Goal: Information Seeking & Learning: Learn about a topic

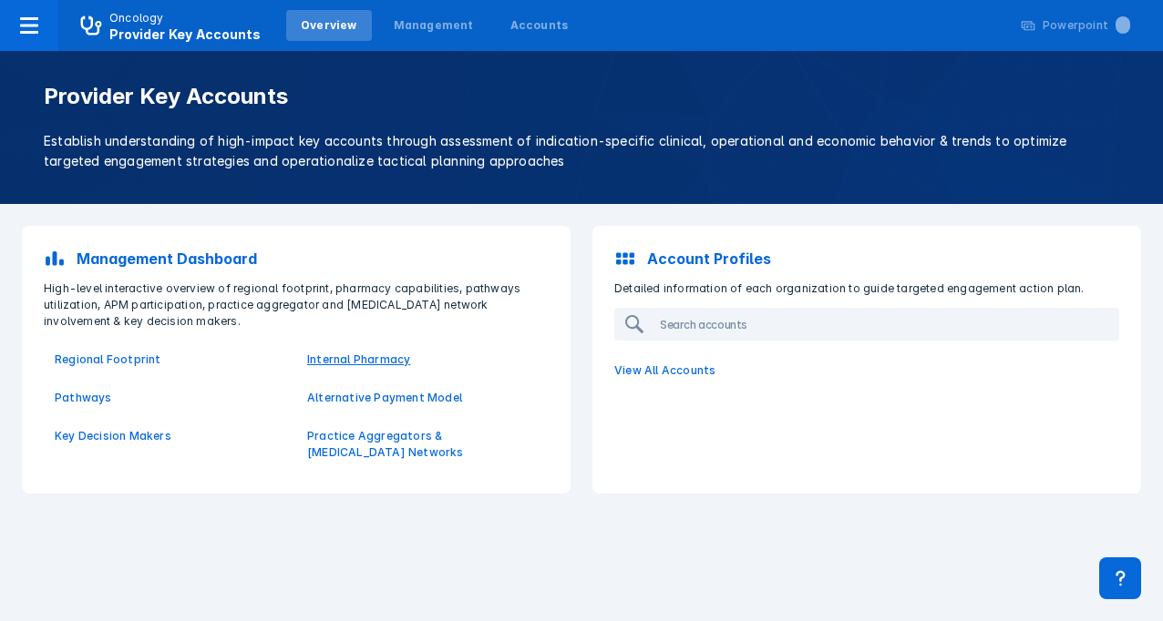
click at [325, 358] on p "Internal Pharmacy" at bounding box center [422, 360] width 231 height 16
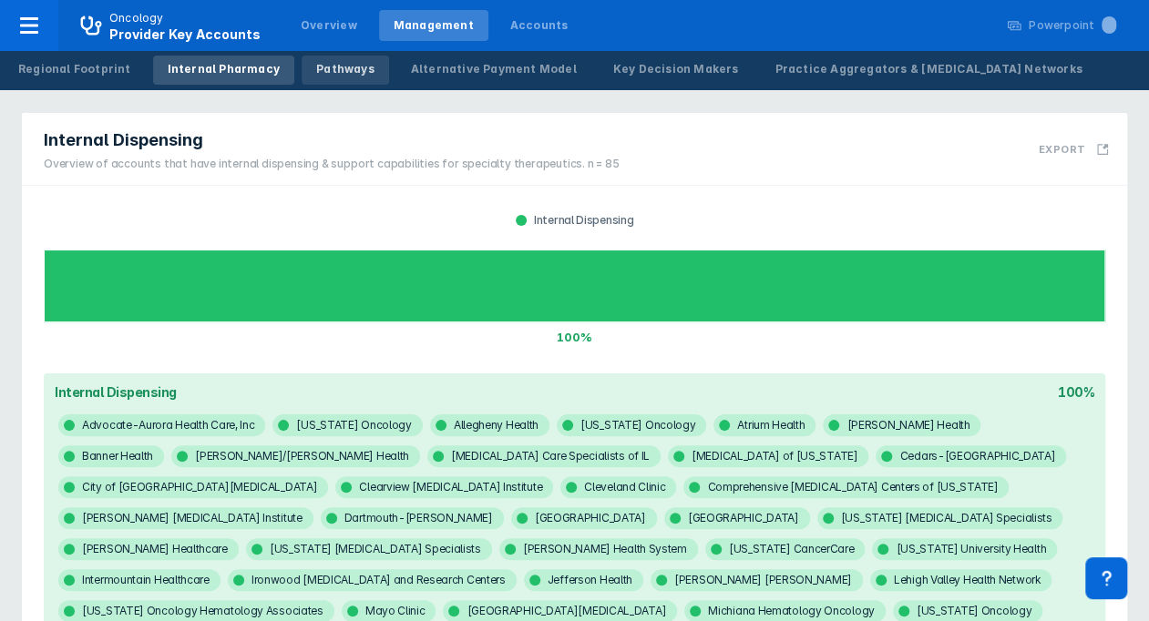
click at [319, 66] on div "Pathways" at bounding box center [345, 69] width 58 height 16
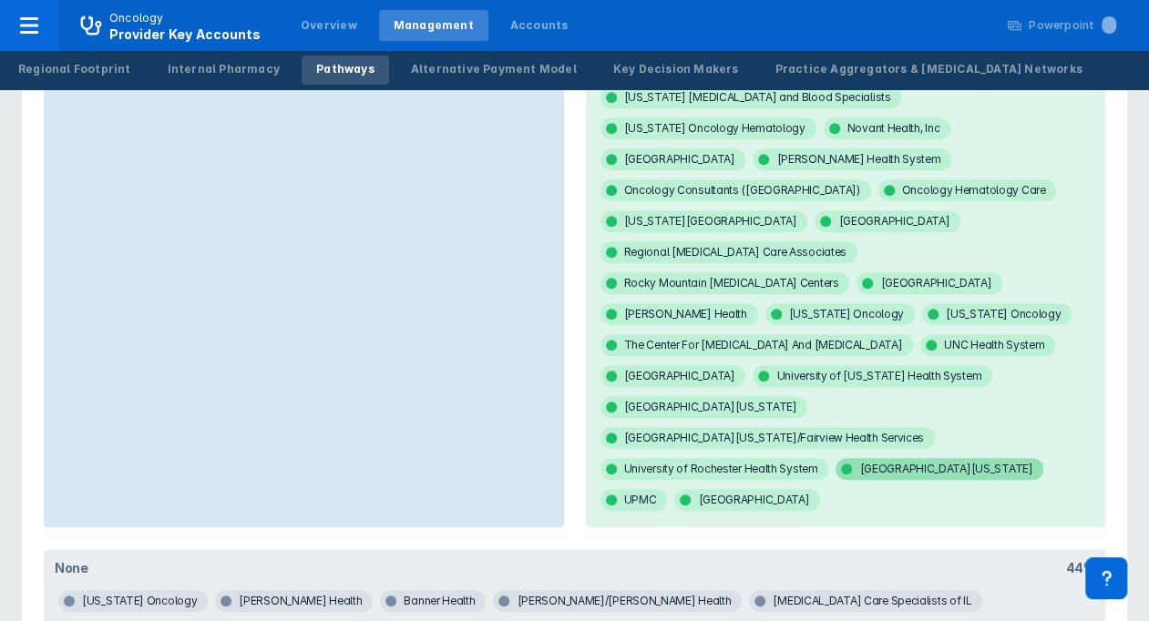
scroll to position [1276, 0]
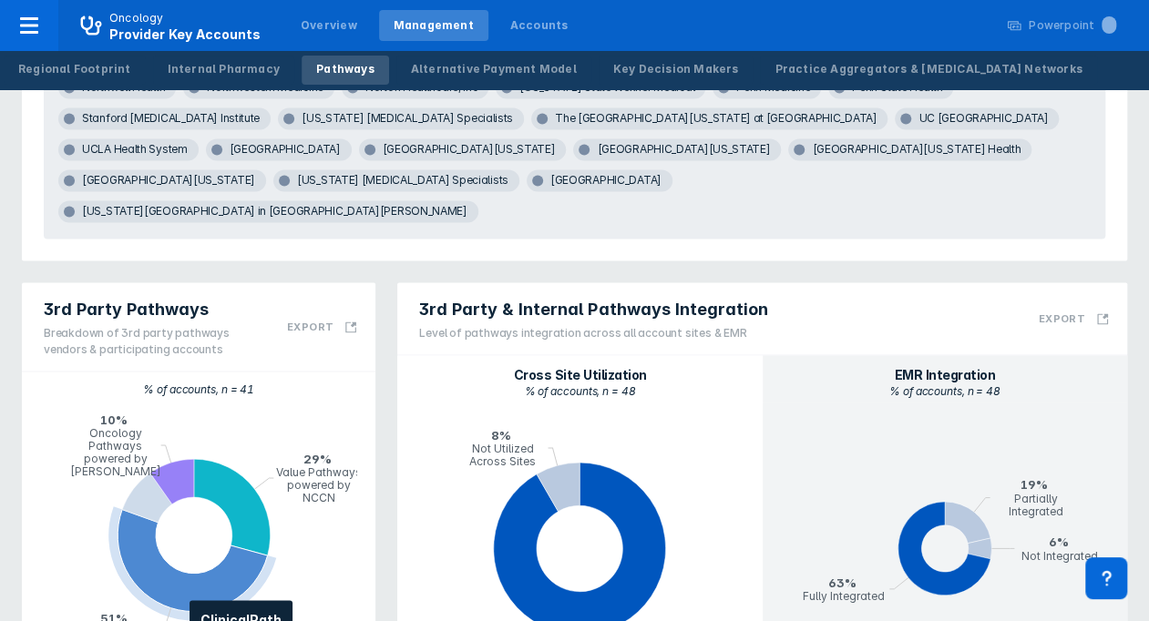
click at [179, 509] on icon "pie chart , with 4 points. Min value is 0.0975609756097561, max value is 0.5121…" at bounding box center [193, 560] width 150 height 102
click at [192, 509] on icon "pie chart , with 4 points. Min value is 0.0975609756097561, max value is 0.5121…" at bounding box center [193, 560] width 150 height 102
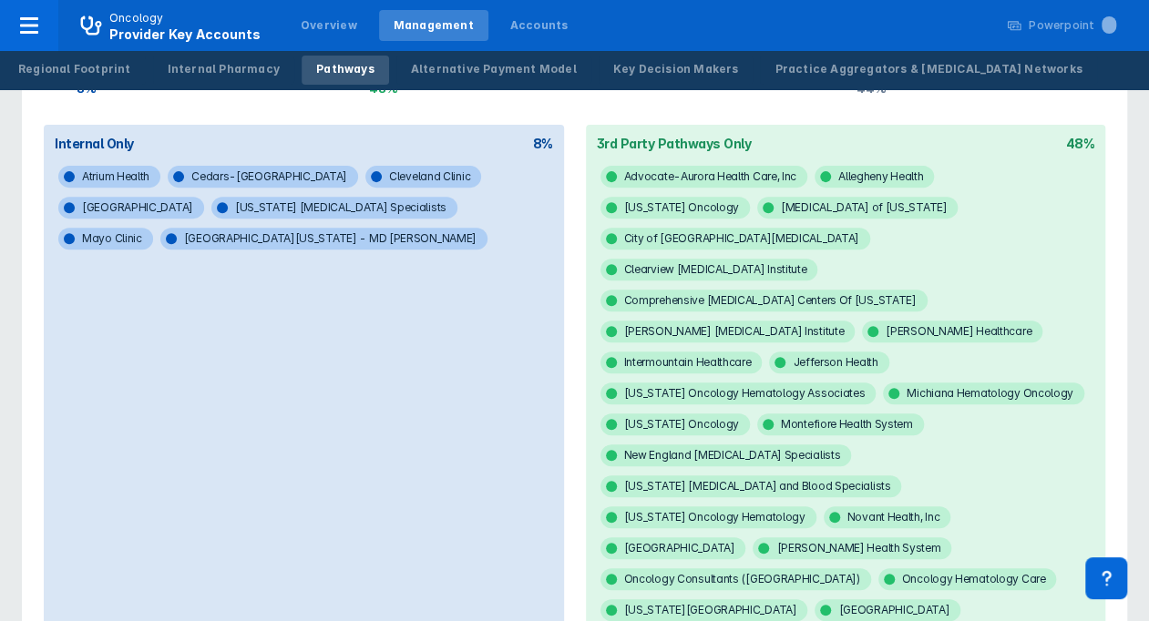
scroll to position [0, 0]
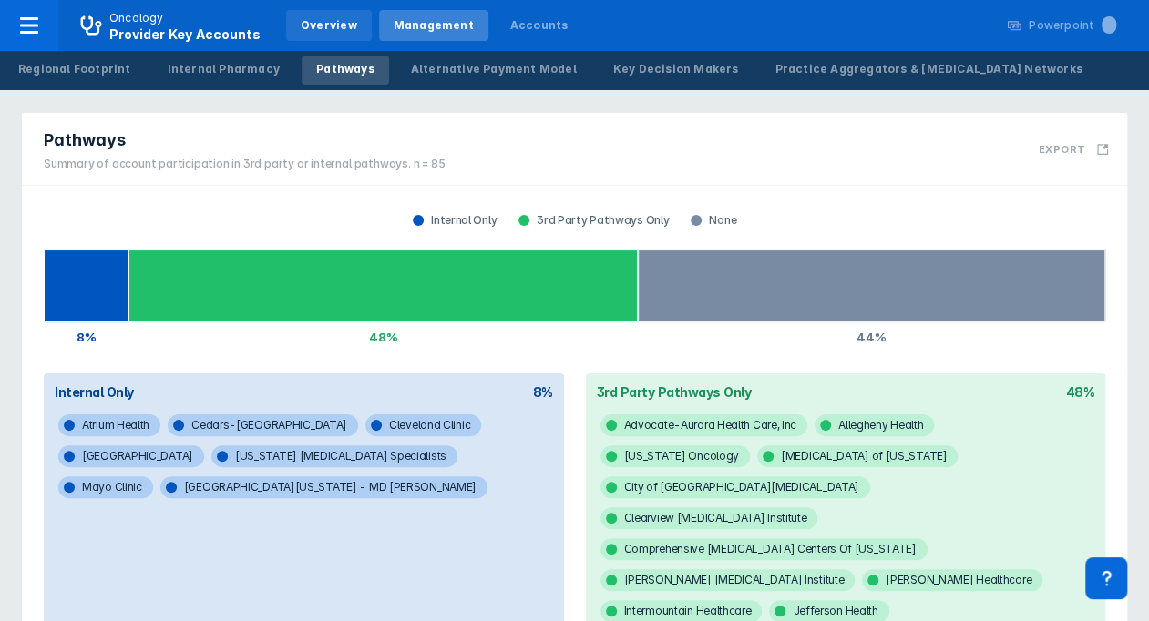
click at [340, 31] on div "Overview" at bounding box center [329, 25] width 56 height 16
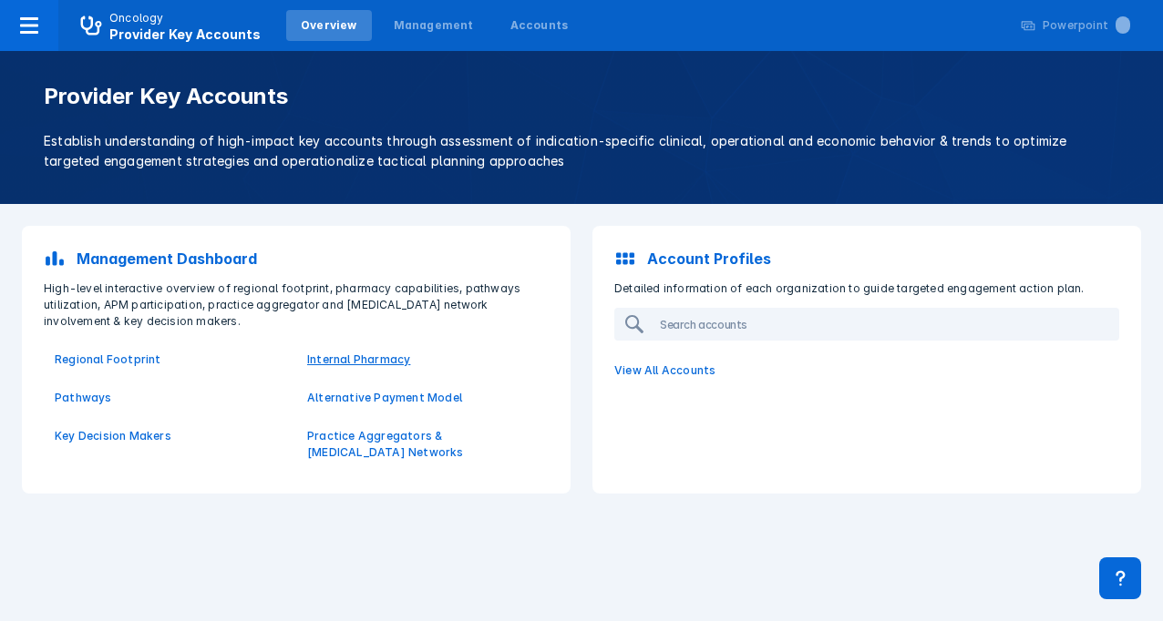
click at [374, 360] on p "Internal Pharmacy" at bounding box center [422, 360] width 231 height 16
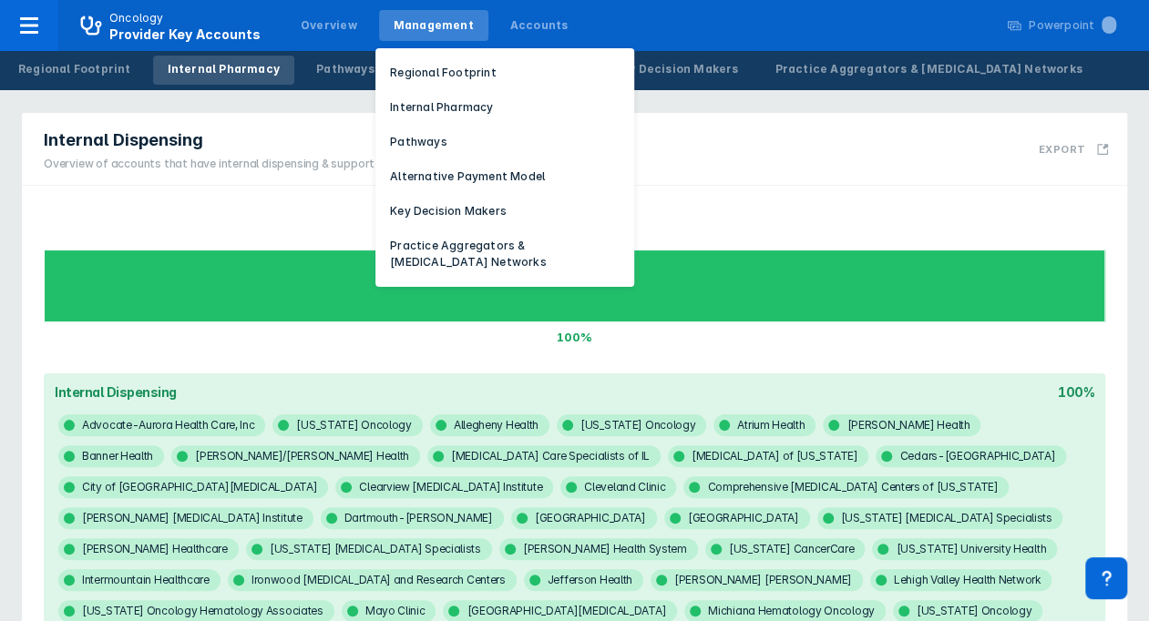
click at [420, 20] on div "Management" at bounding box center [434, 25] width 80 height 16
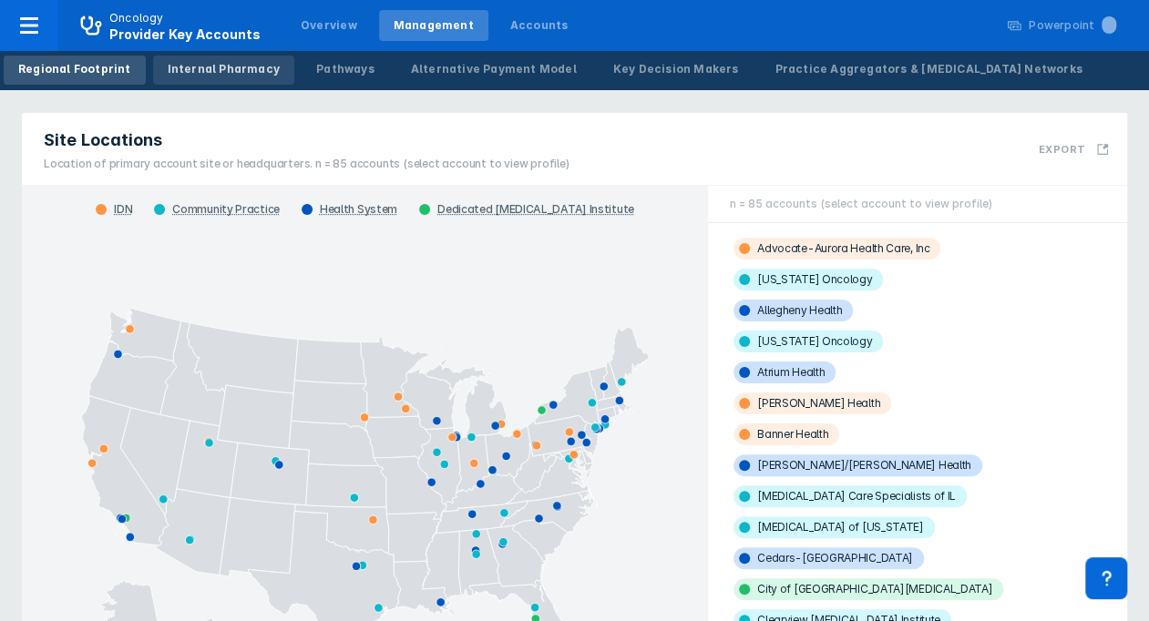
click at [208, 77] on div "Internal Pharmacy" at bounding box center [224, 69] width 112 height 16
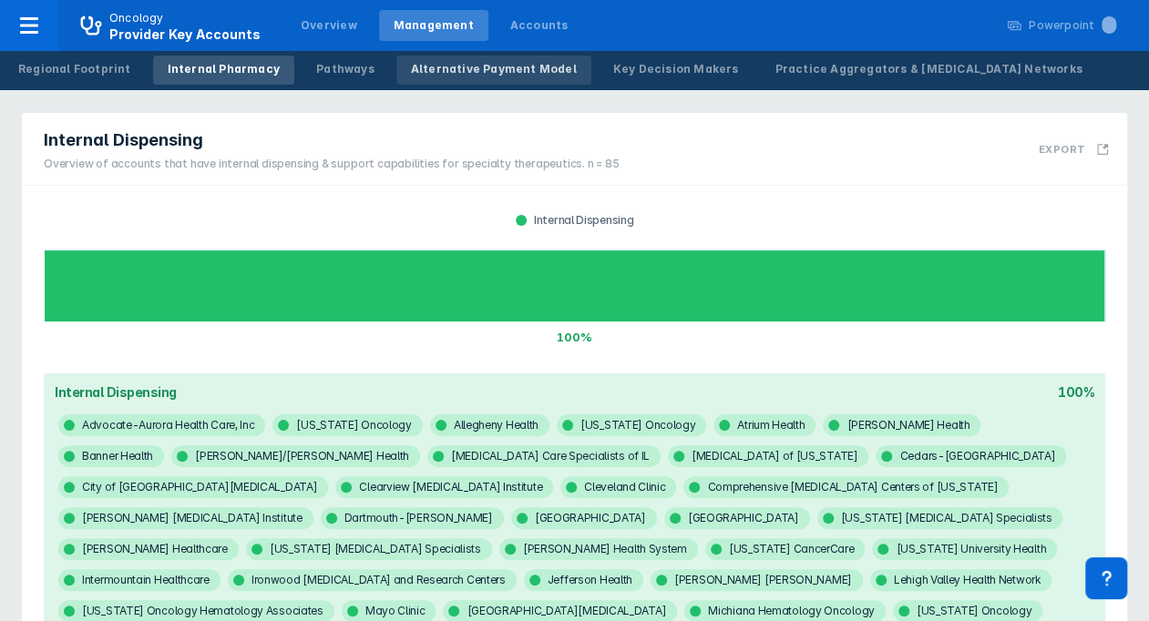
click at [396, 64] on link "Alternative Payment Model" at bounding box center [493, 70] width 195 height 29
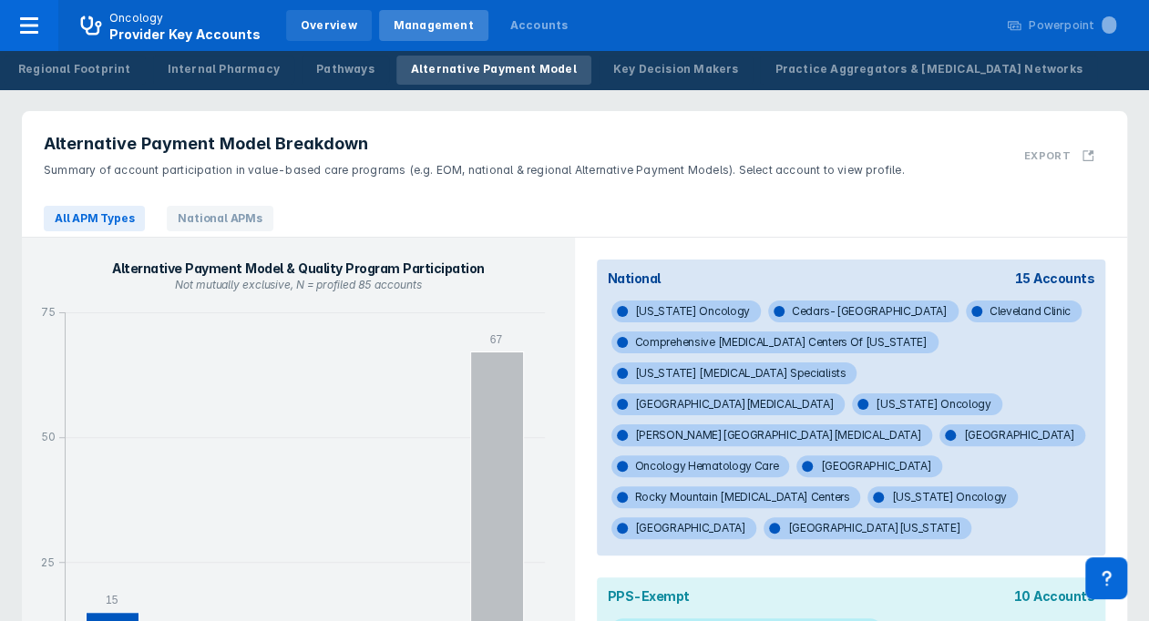
click at [301, 26] on div "Overview" at bounding box center [329, 25] width 56 height 16
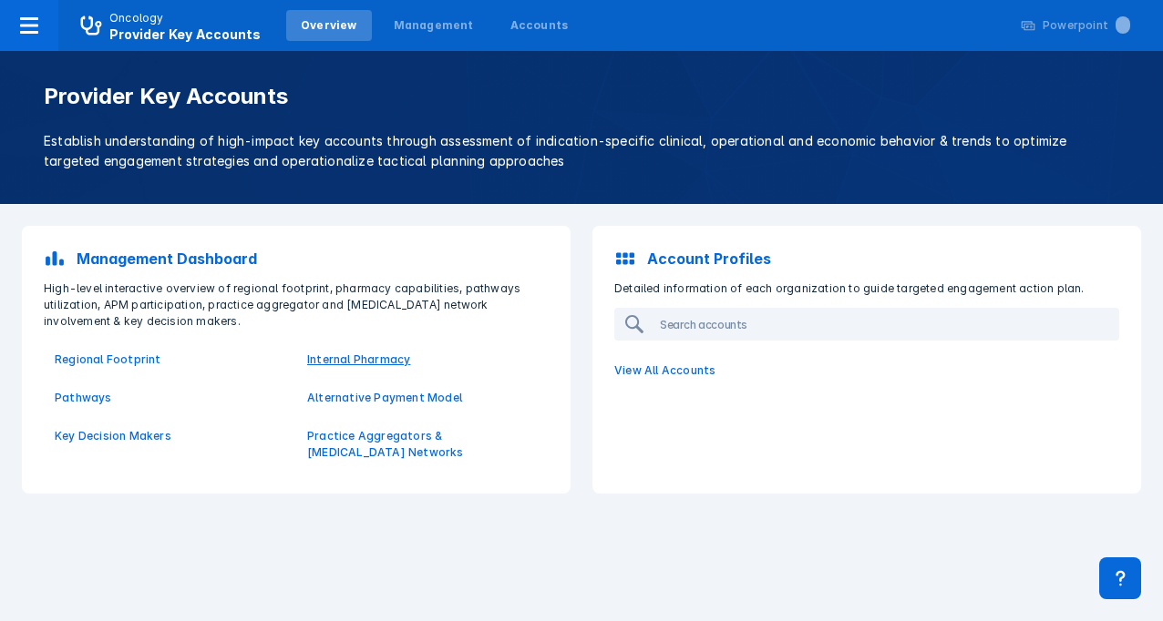
click at [333, 361] on p "Internal Pharmacy" at bounding box center [422, 360] width 231 height 16
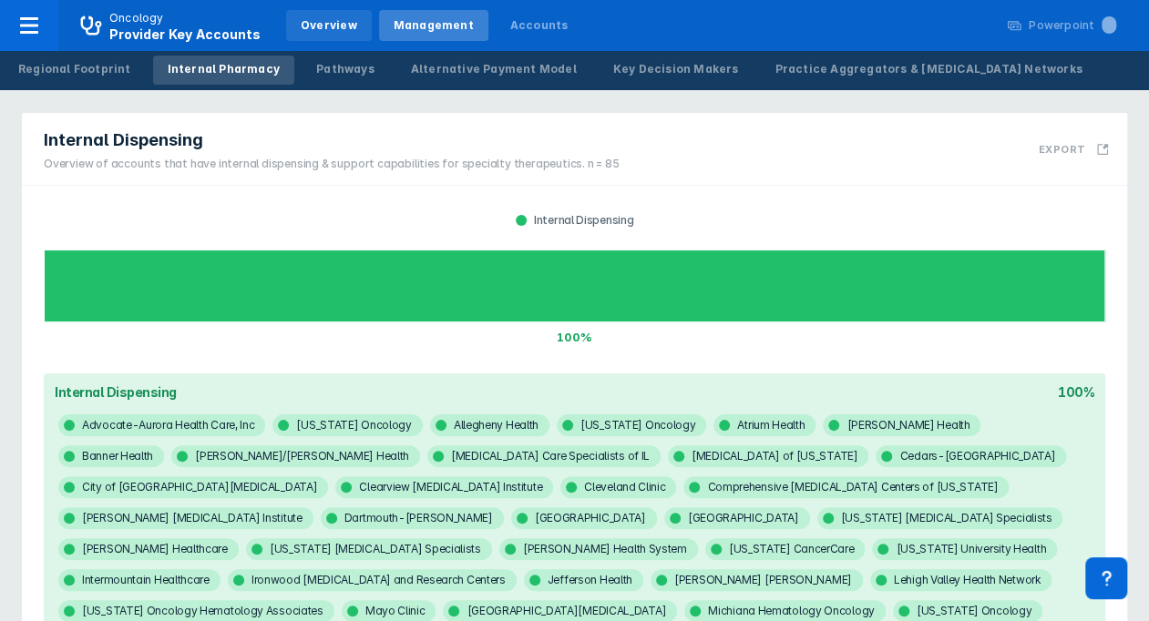
click at [317, 24] on div "Overview" at bounding box center [329, 25] width 56 height 16
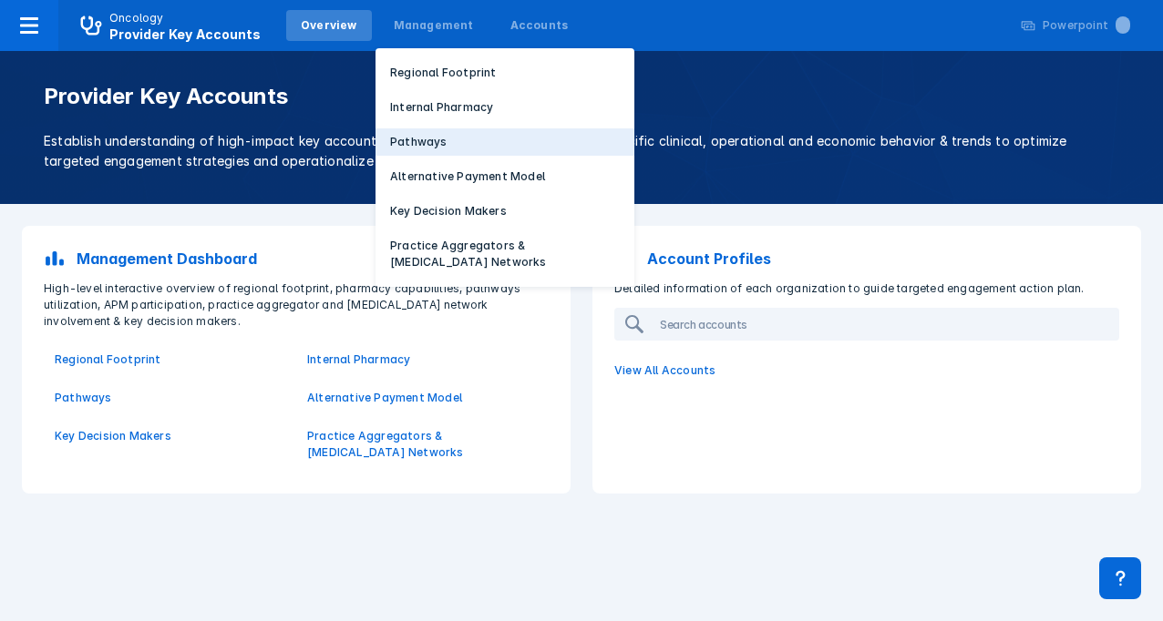
click at [441, 145] on button "Pathways" at bounding box center [504, 141] width 259 height 27
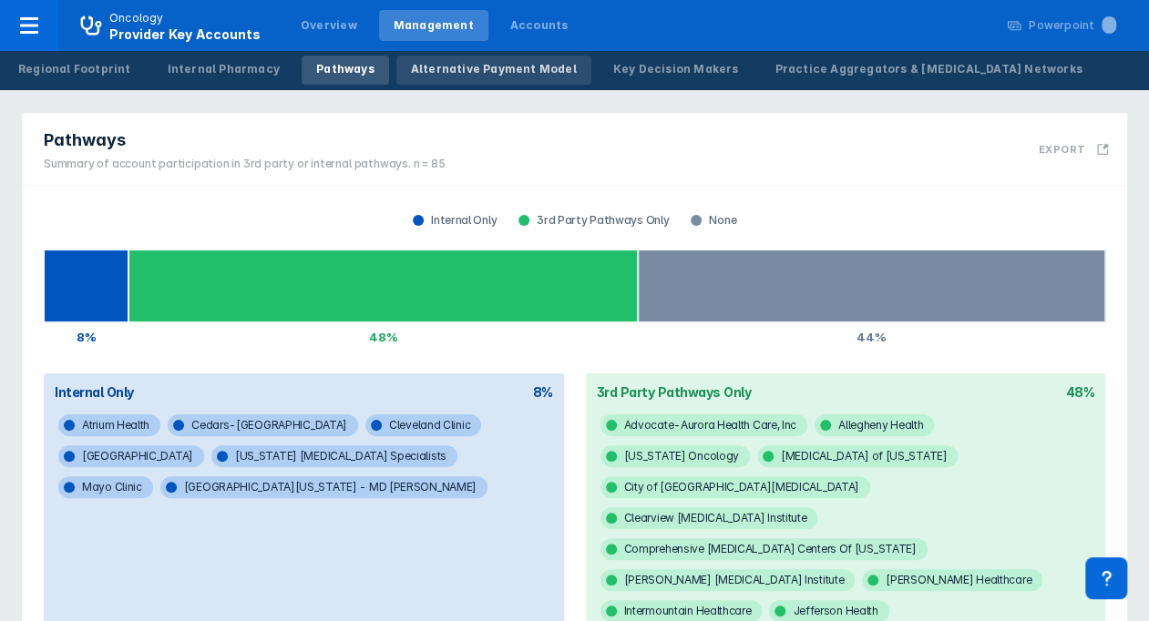
click at [454, 61] on div "Alternative Payment Model" at bounding box center [494, 69] width 166 height 16
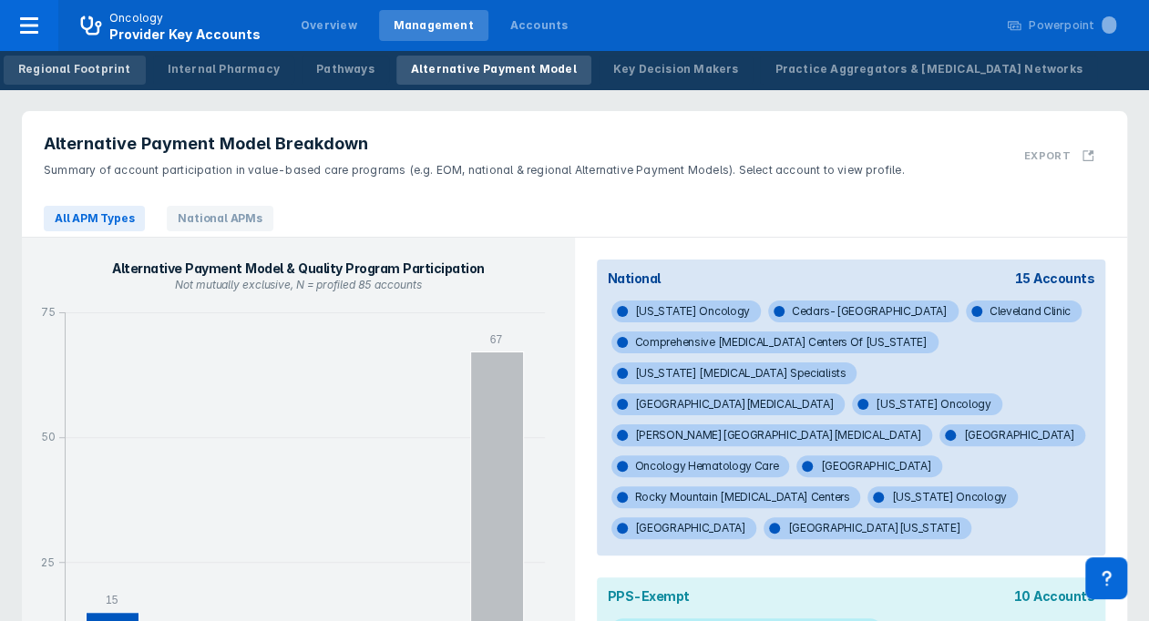
click at [53, 67] on div "Regional Footprint" at bounding box center [74, 69] width 113 height 16
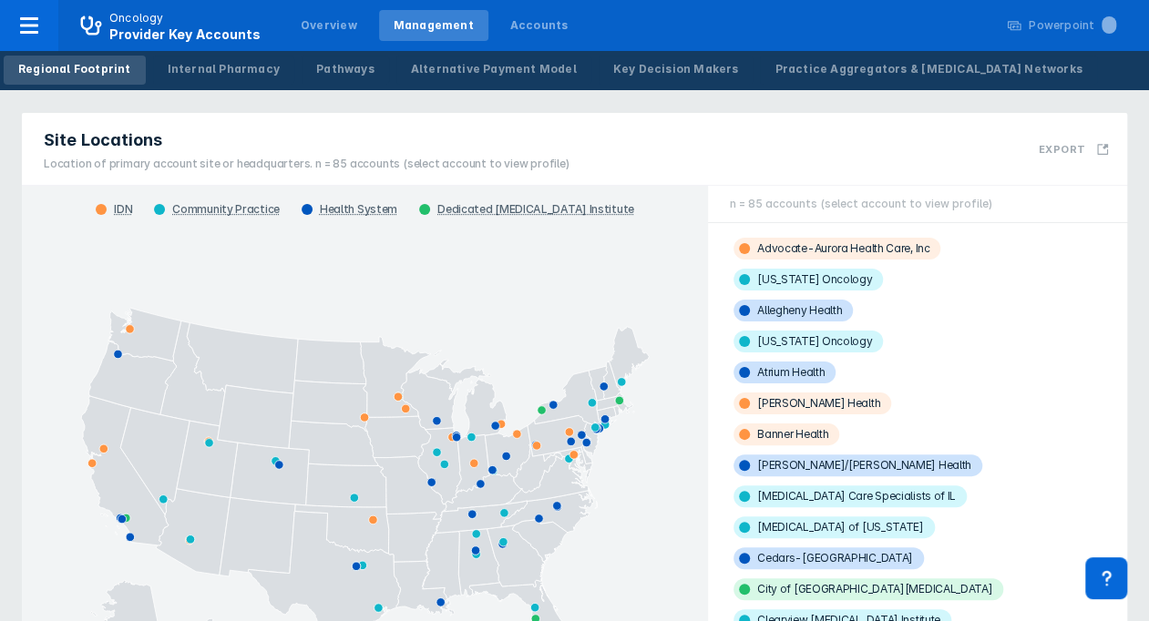
click at [897, 120] on div "Site Locations Location of primary account site or headquarters. n = 85 account…" at bounding box center [574, 149] width 1105 height 73
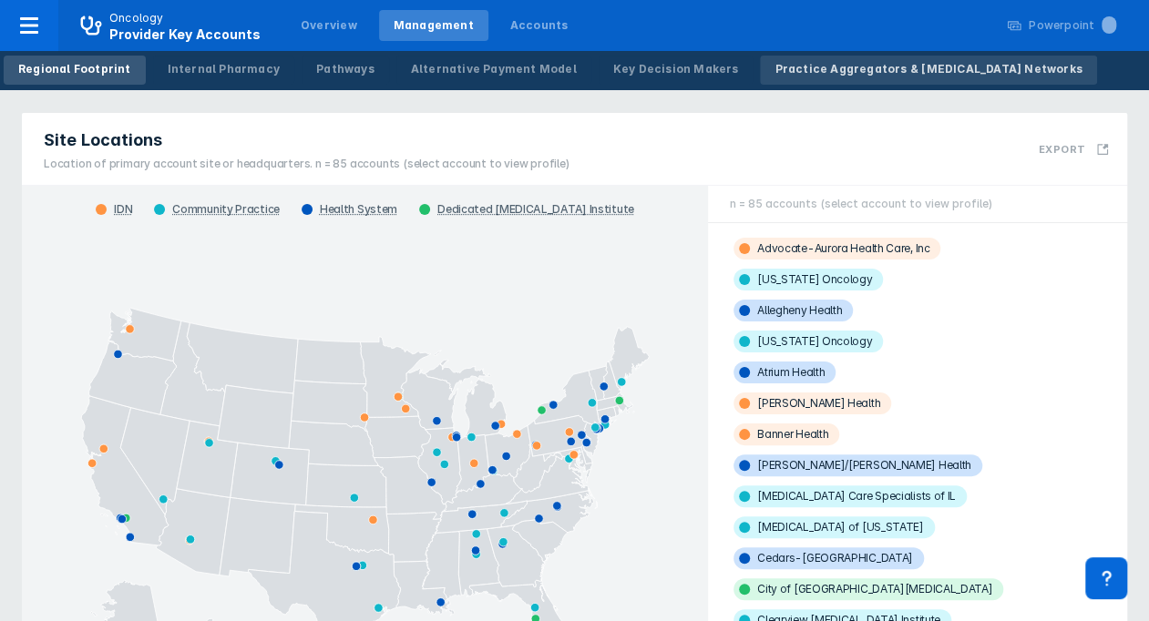
click at [899, 69] on div "Practice Aggregators & Cancer Networks" at bounding box center [927, 69] width 307 height 16
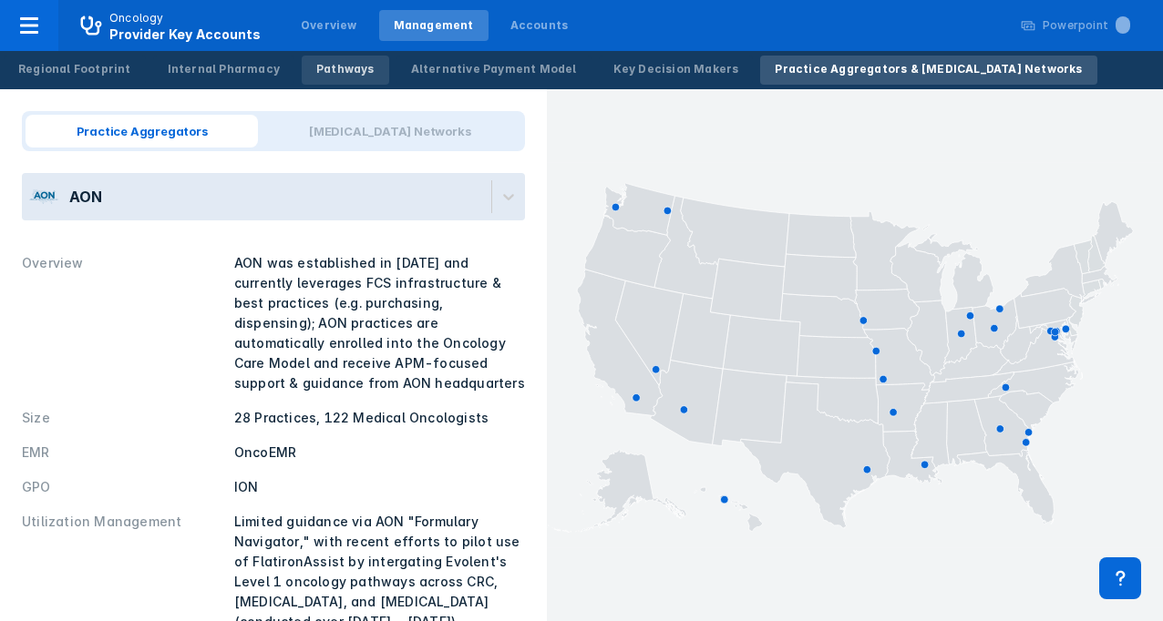
click at [334, 61] on div "Pathways" at bounding box center [345, 69] width 58 height 16
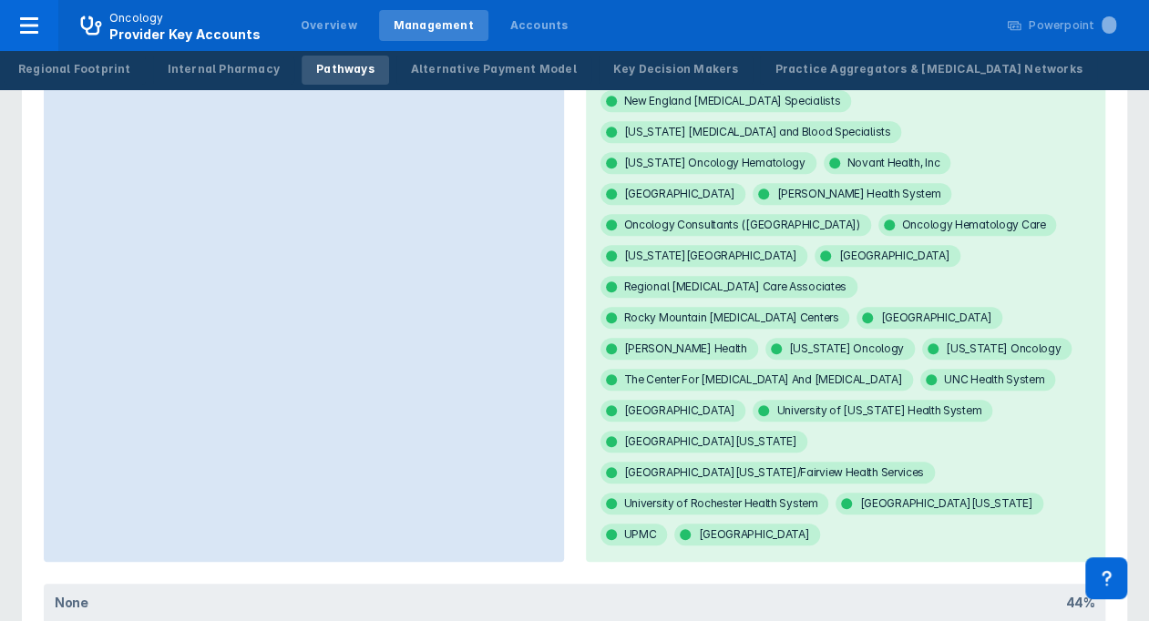
scroll to position [579, 0]
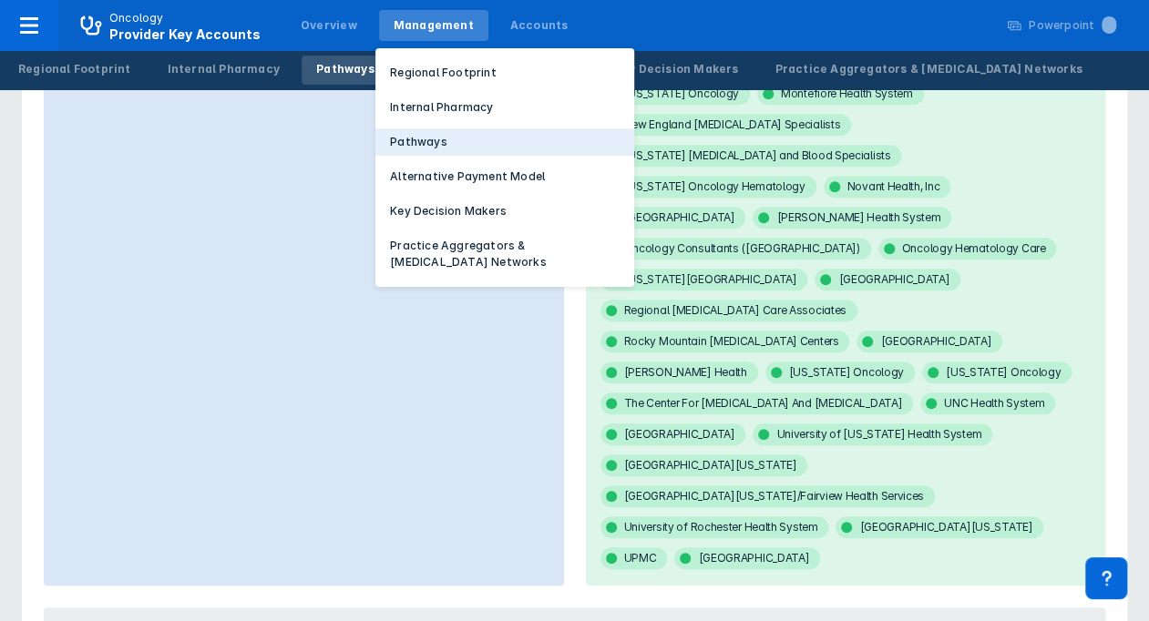
click at [425, 145] on p "Pathways" at bounding box center [418, 142] width 57 height 16
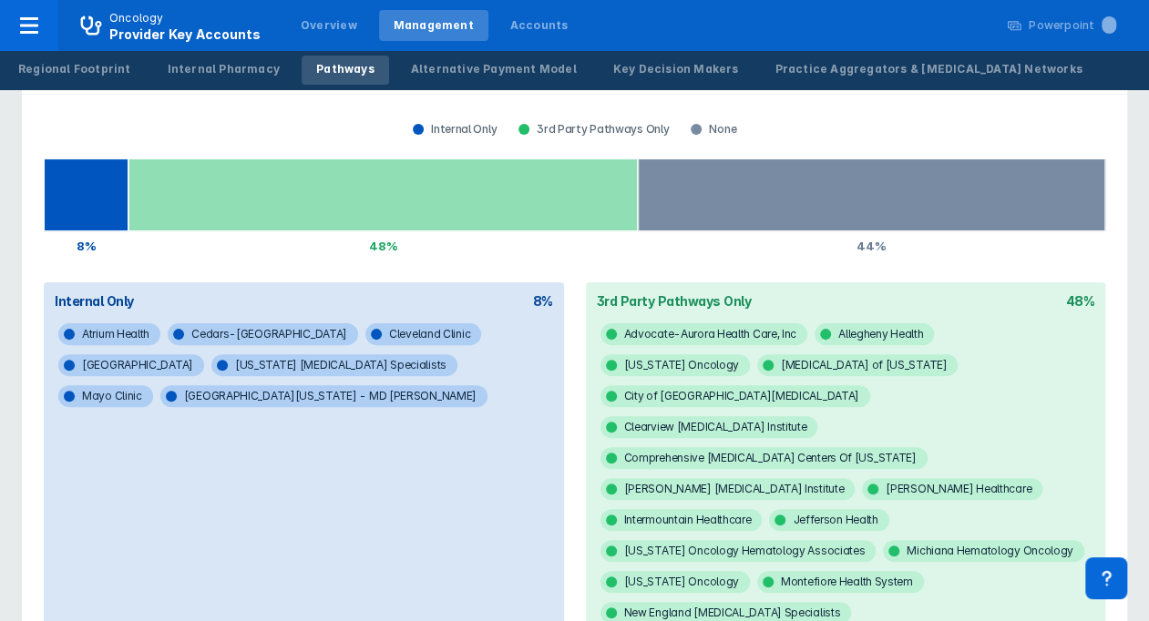
scroll to position [0, 0]
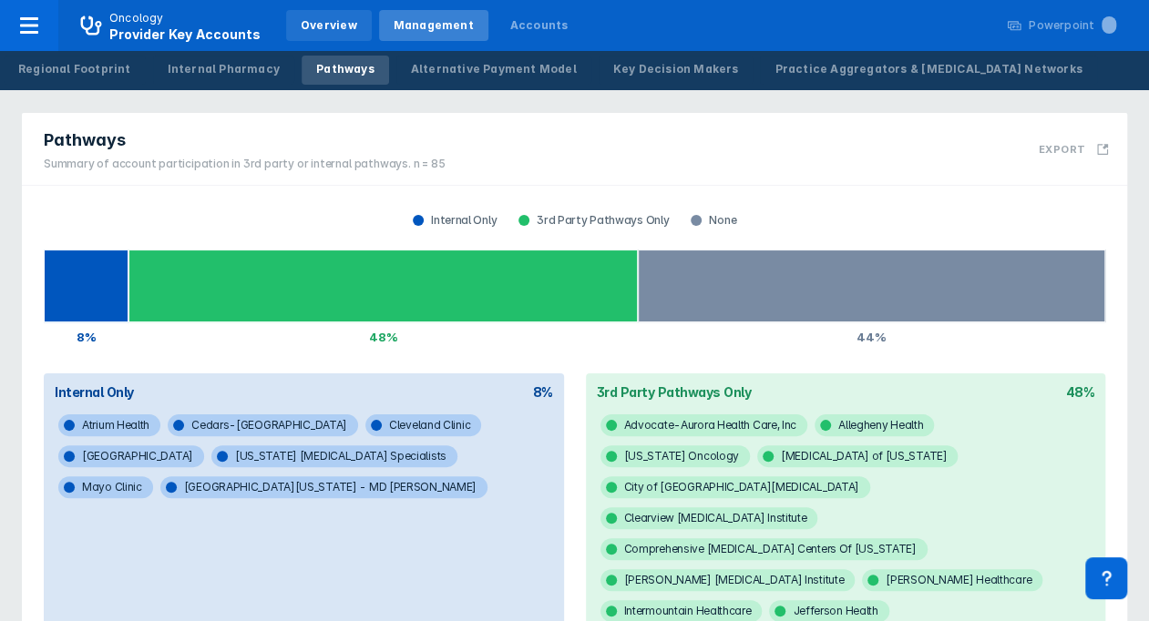
click at [325, 26] on div "Overview" at bounding box center [329, 25] width 56 height 16
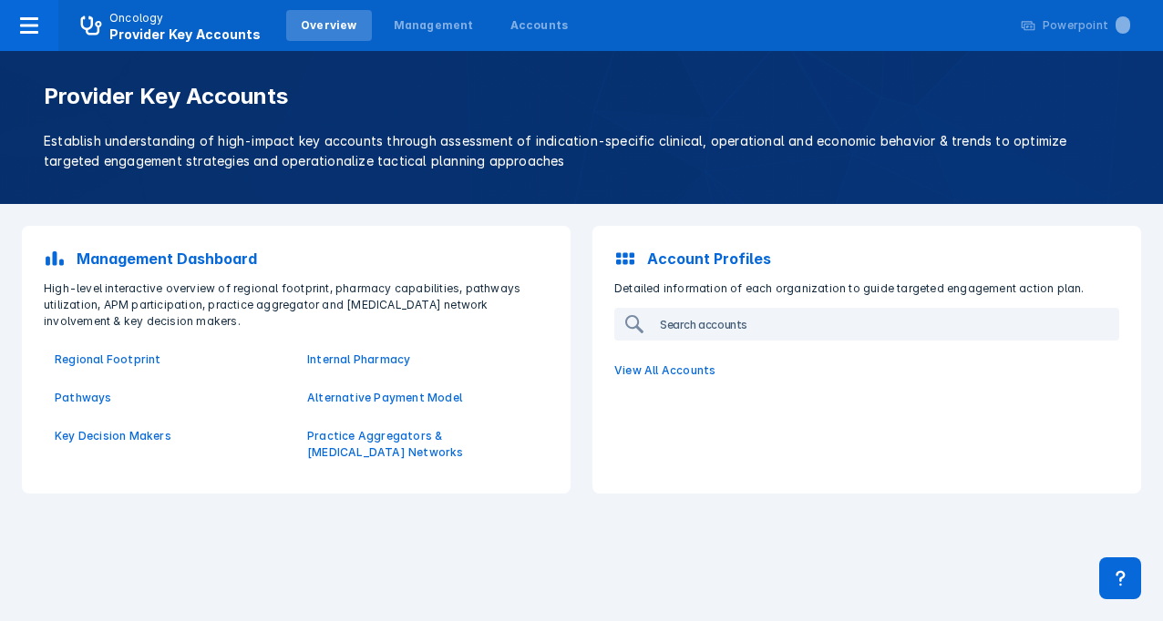
click at [860, 323] on input "search" at bounding box center [884, 324] width 465 height 29
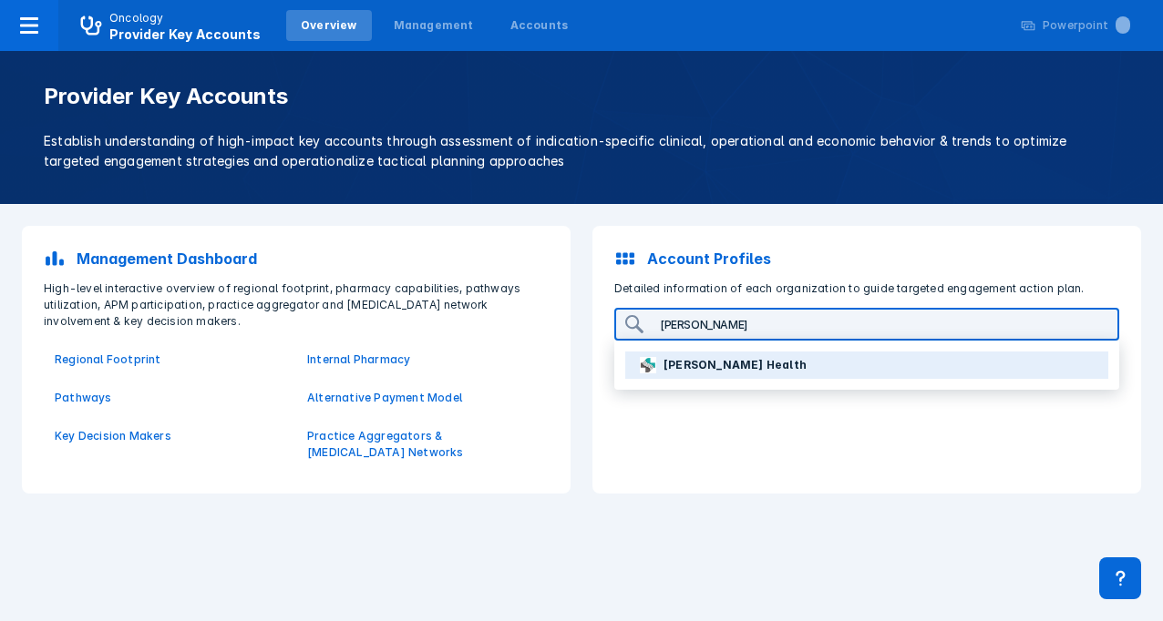
type input "sutter"
click at [831, 360] on button "Sutter Health" at bounding box center [866, 365] width 483 height 27
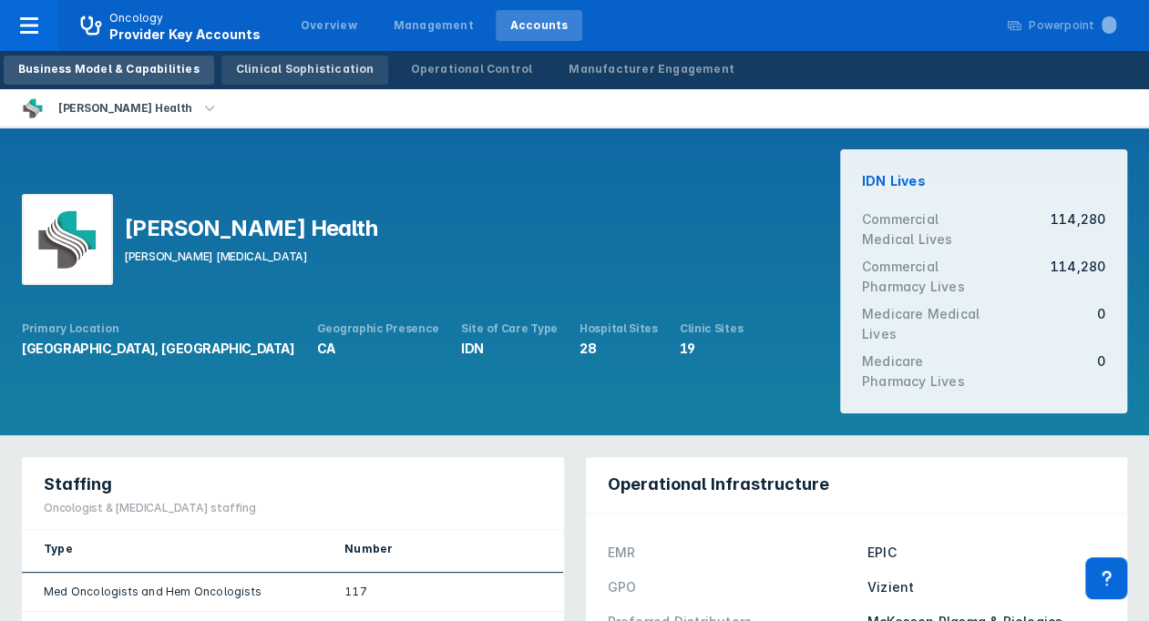
click at [315, 69] on div "Clinical Sophistication" at bounding box center [305, 69] width 138 height 16
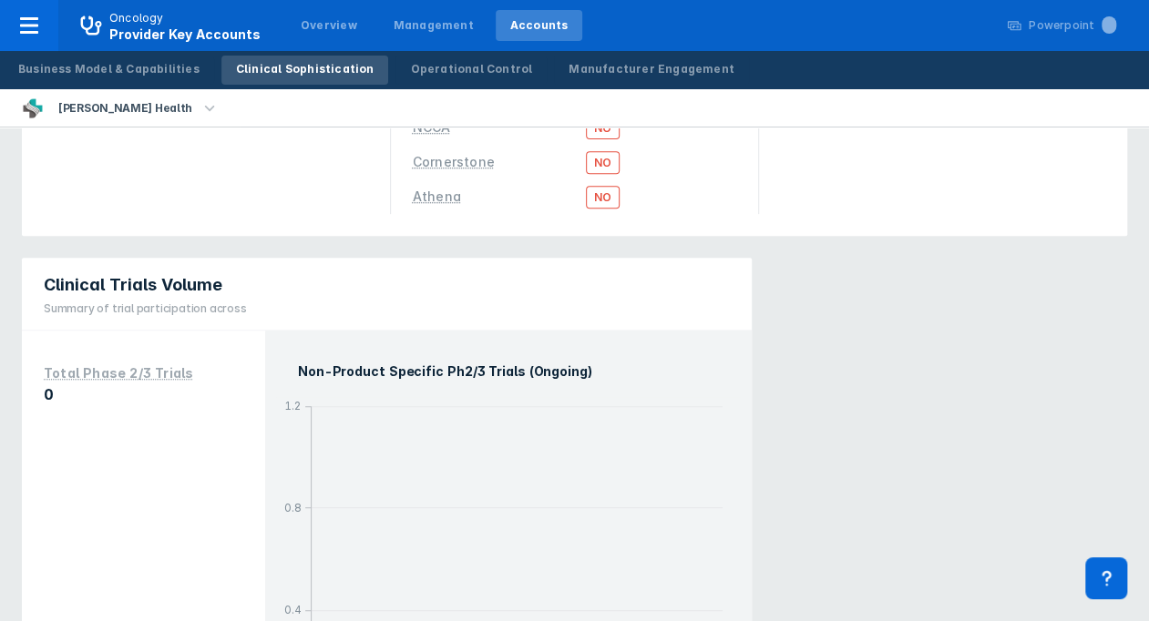
scroll to position [286, 0]
drag, startPoint x: 885, startPoint y: 303, endPoint x: 879, endPoint y: 268, distance: 35.1
click at [885, 303] on div "Clinical Designations Institutional Designations NCI No NCCN No AACI No Communi…" at bounding box center [574, 598] width 1149 height 1514
click at [438, 76] on div "Operational Control" at bounding box center [471, 69] width 122 height 16
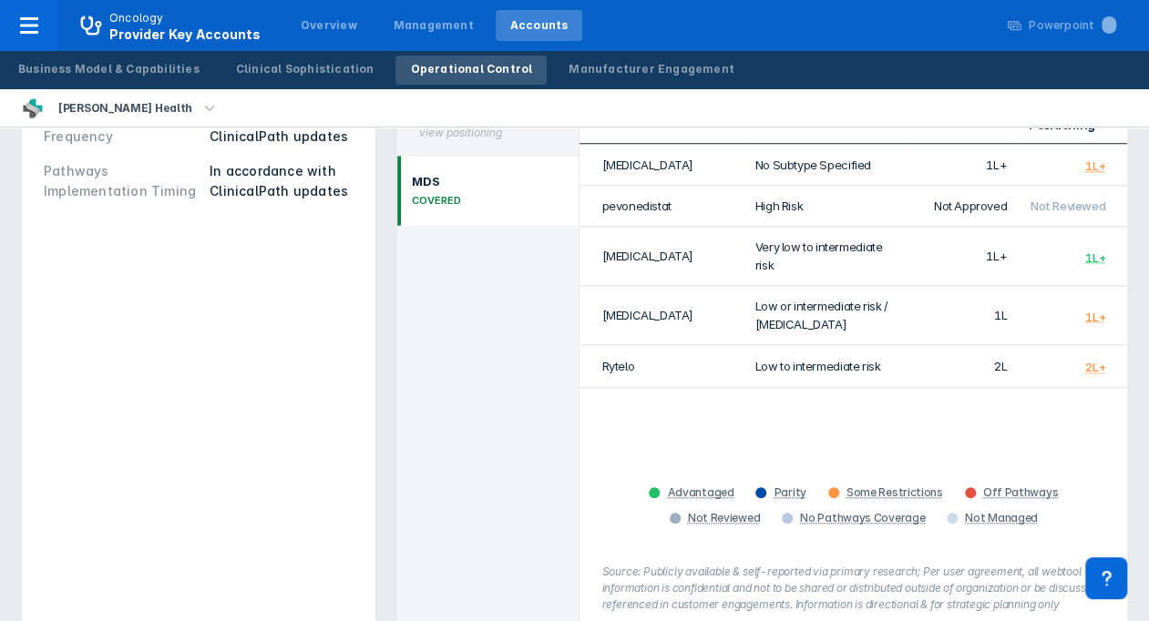
scroll to position [728, 0]
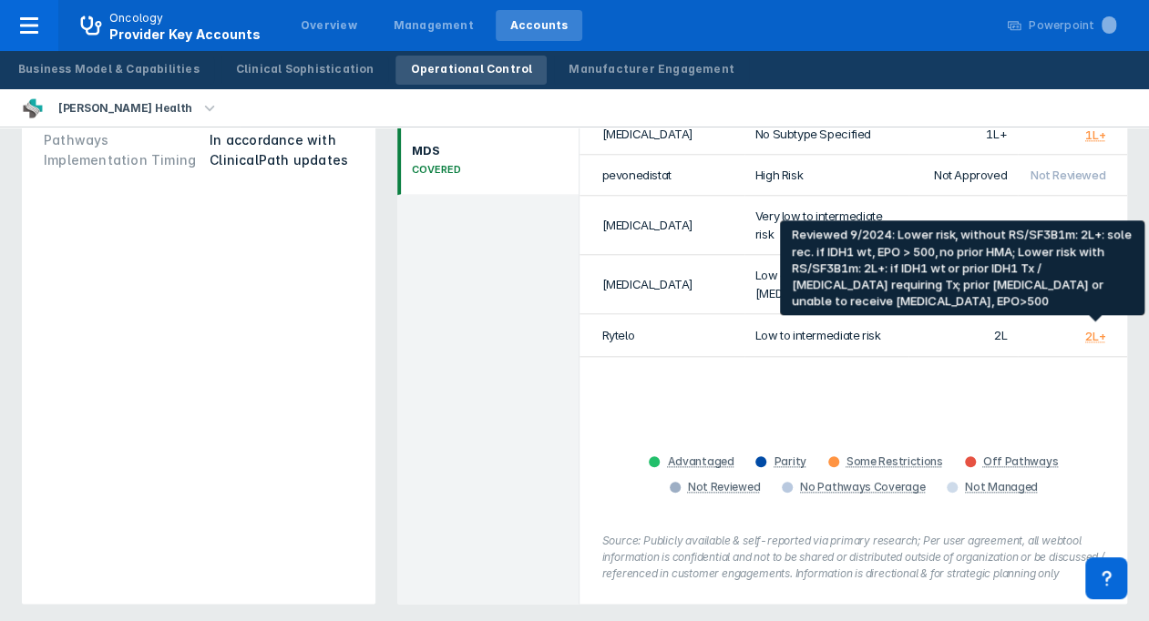
click at [1092, 329] on div "2L+" at bounding box center [1095, 336] width 20 height 15
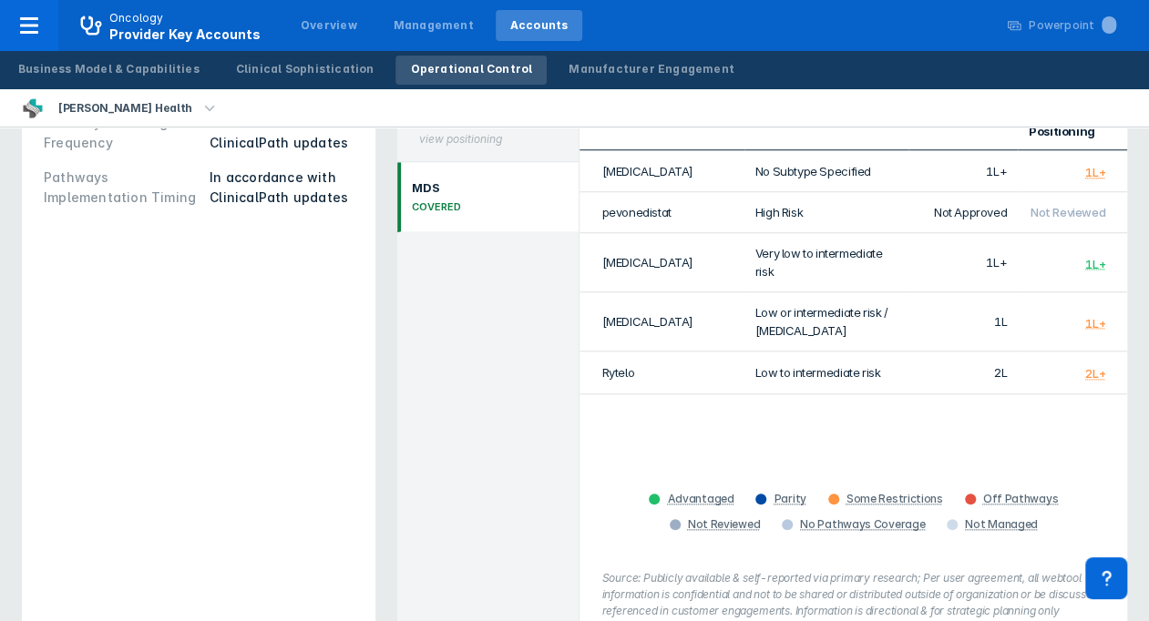
scroll to position [637, 0]
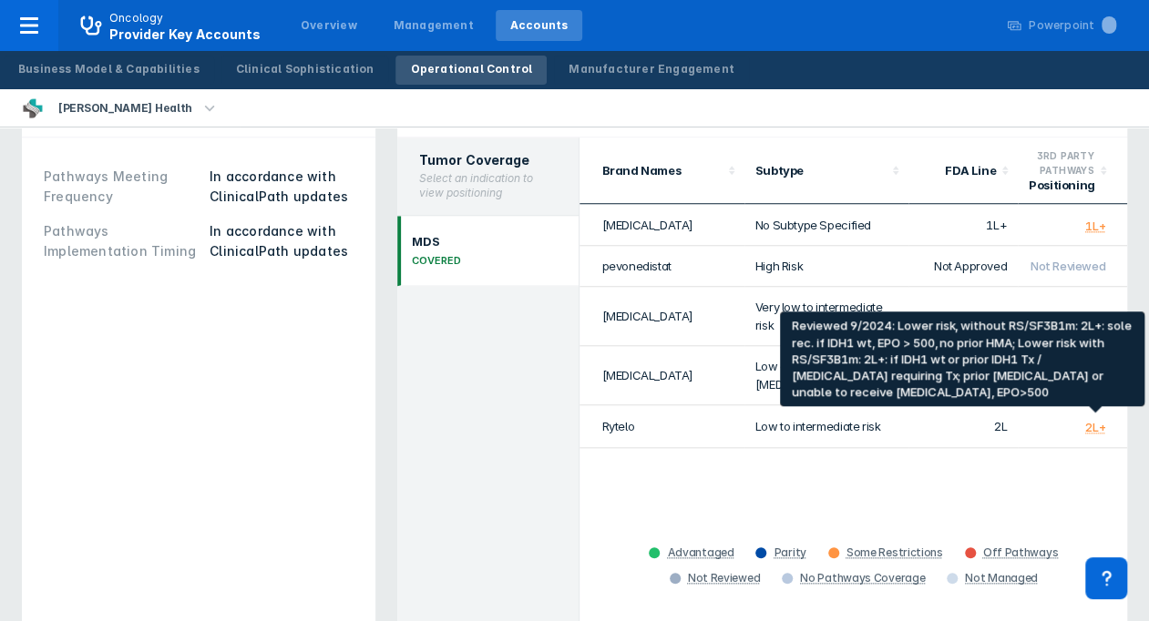
click at [1099, 423] on div "2L+" at bounding box center [1095, 427] width 20 height 15
click at [1096, 423] on div "2L+" at bounding box center [1095, 427] width 20 height 15
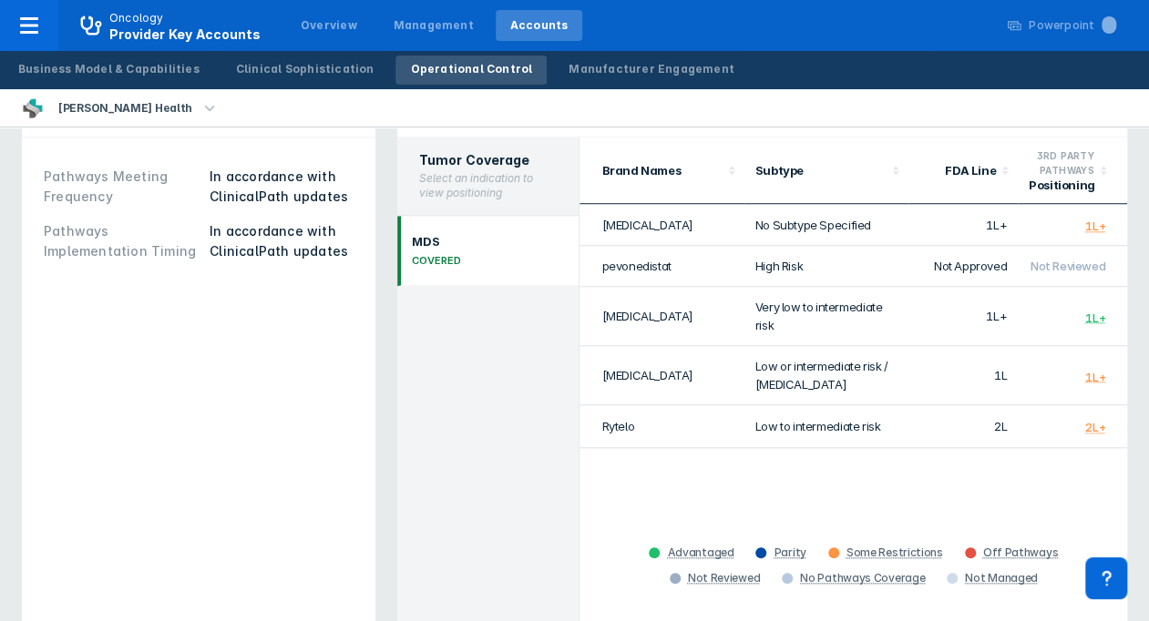
click at [1024, 474] on div "Brand Names Subtype FDA Line 3rd Party Pathways Positioning Inqovi No Subtype S…" at bounding box center [853, 334] width 548 height 392
